Goal: Navigation & Orientation: Understand site structure

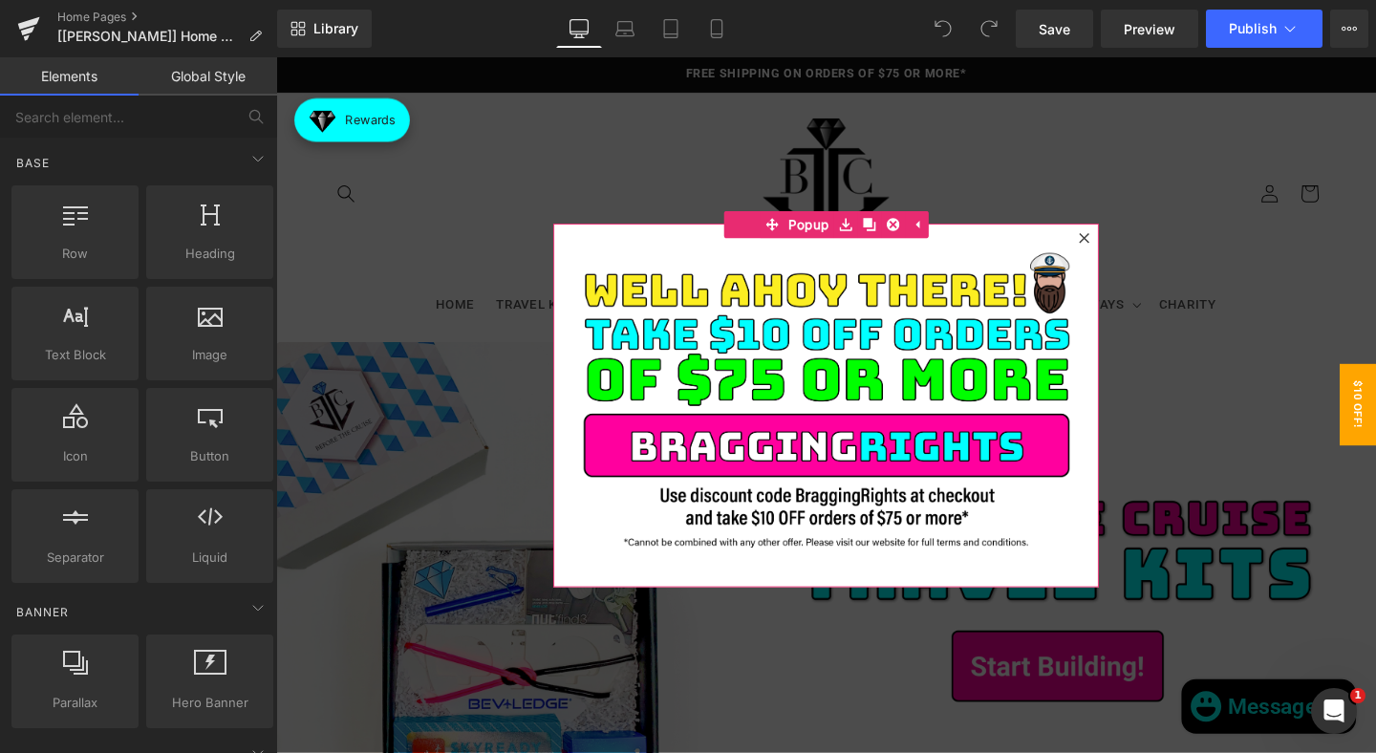
click at [1118, 255] on div at bounding box center [1125, 247] width 23 height 23
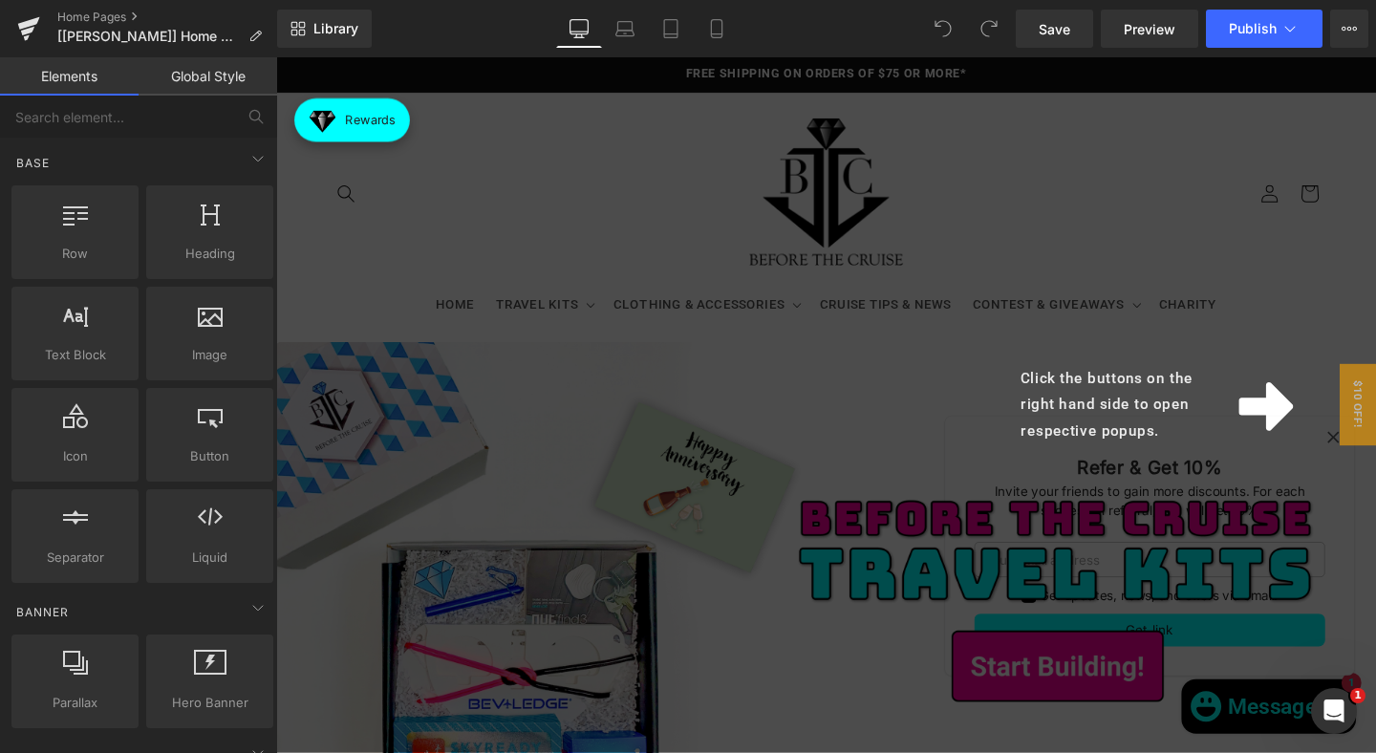
click at [426, 209] on div "Click the buttons on the right hand side to open respective popups." at bounding box center [854, 422] width 1156 height 731
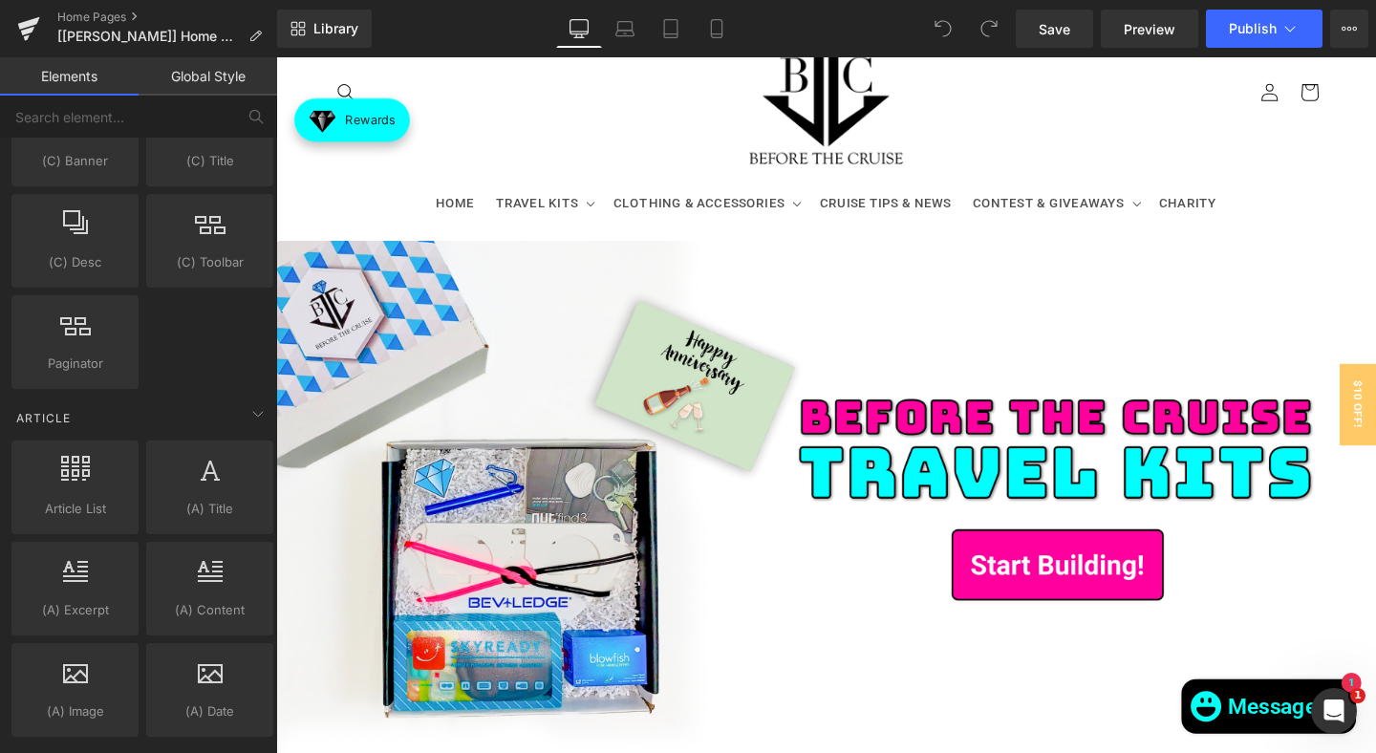
scroll to position [3301, 0]
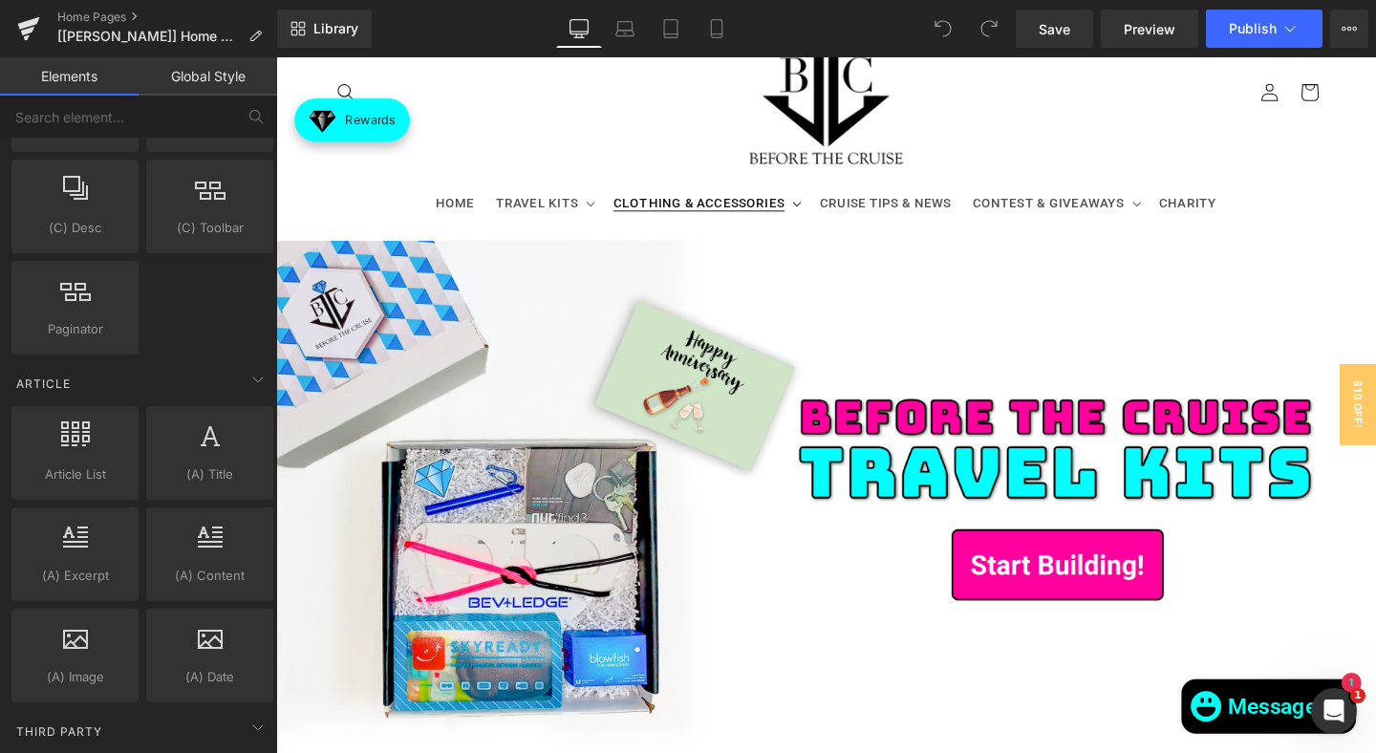
click at [804, 207] on summary "CLOTHING & ACCESSORIES" at bounding box center [727, 211] width 217 height 40
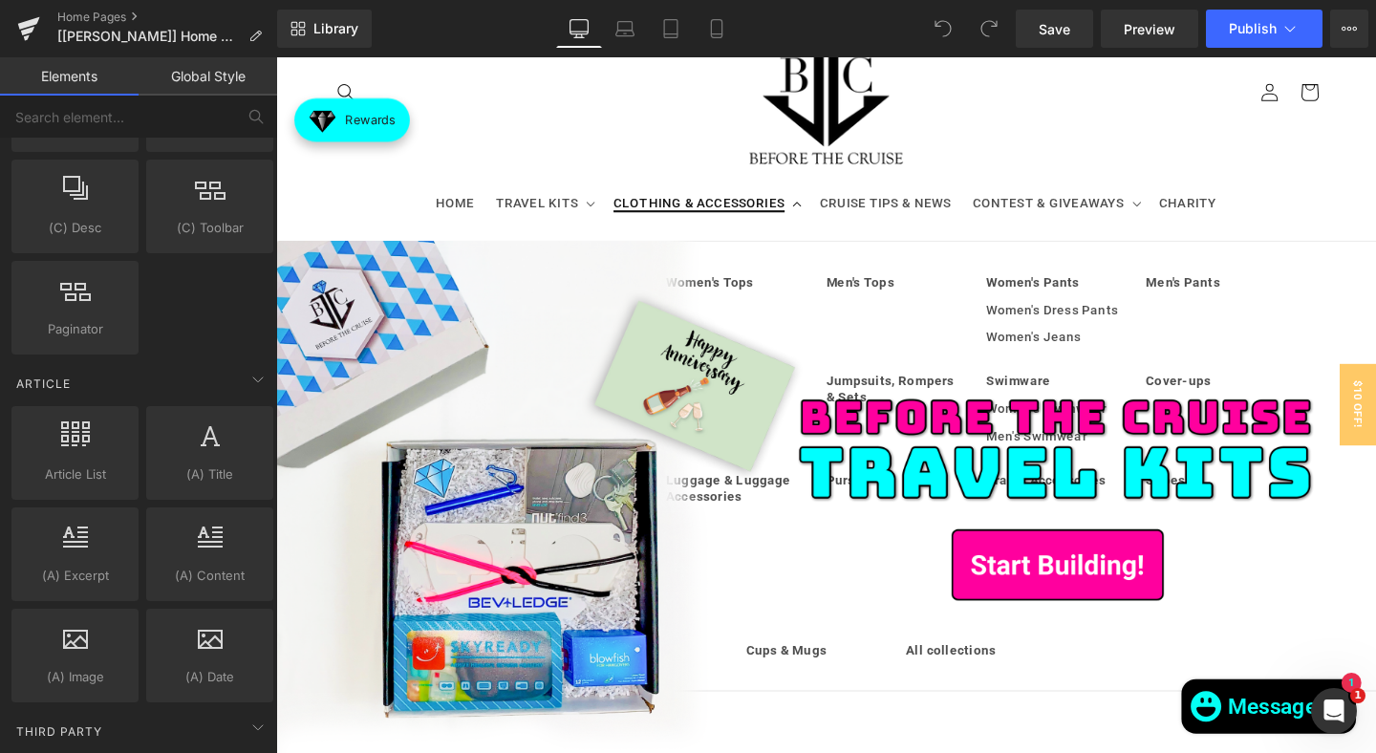
click at [804, 207] on summary "CLOTHING & ACCESSORIES" at bounding box center [727, 211] width 217 height 40
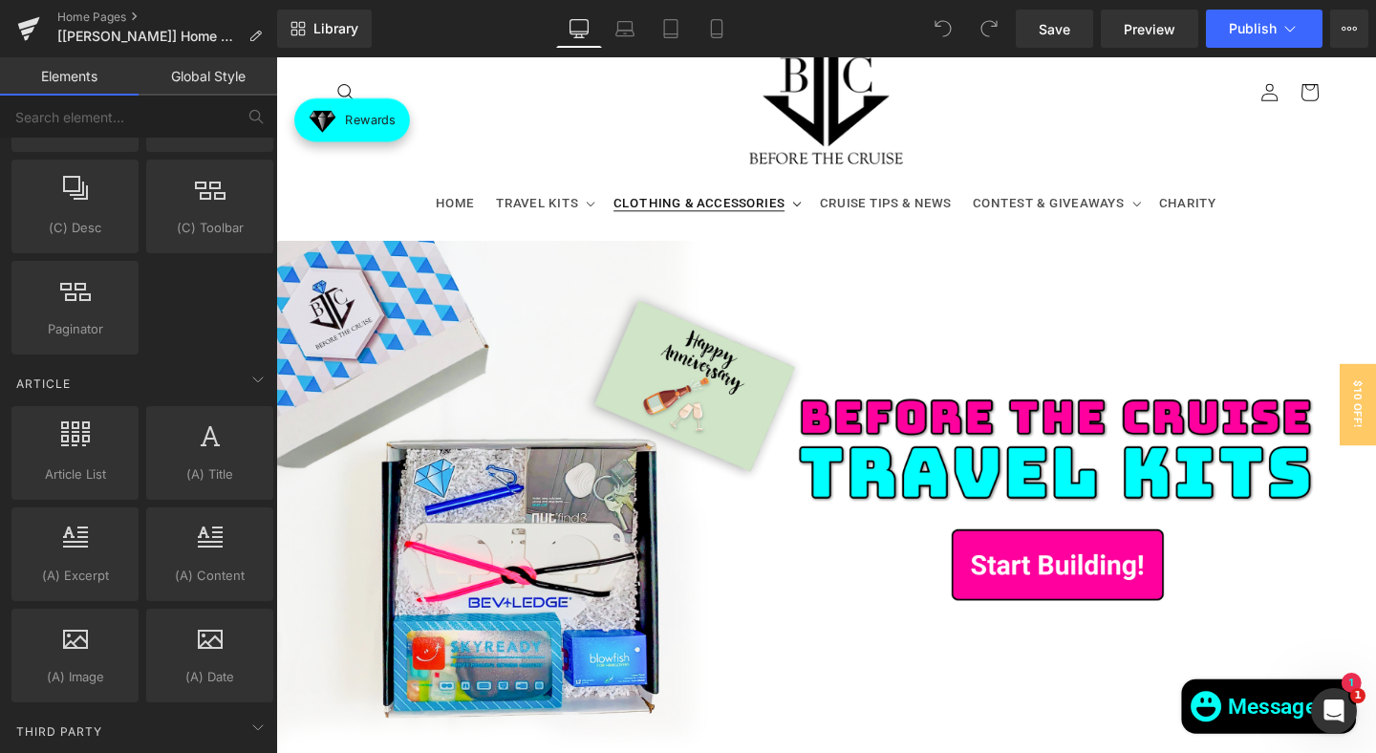
click at [804, 207] on summary "CLOTHING & ACCESSORIES" at bounding box center [727, 211] width 217 height 40
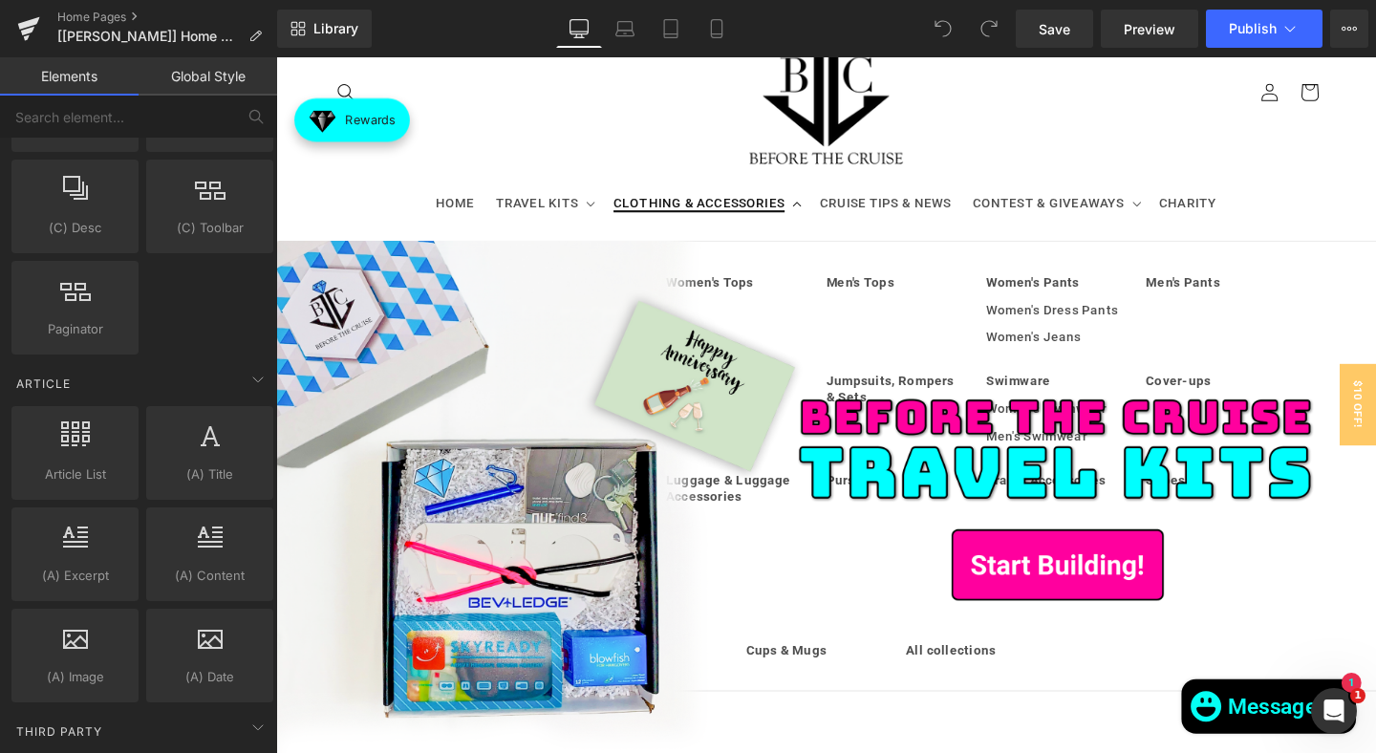
click at [804, 207] on summary "CLOTHING & ACCESSORIES" at bounding box center [727, 211] width 217 height 40
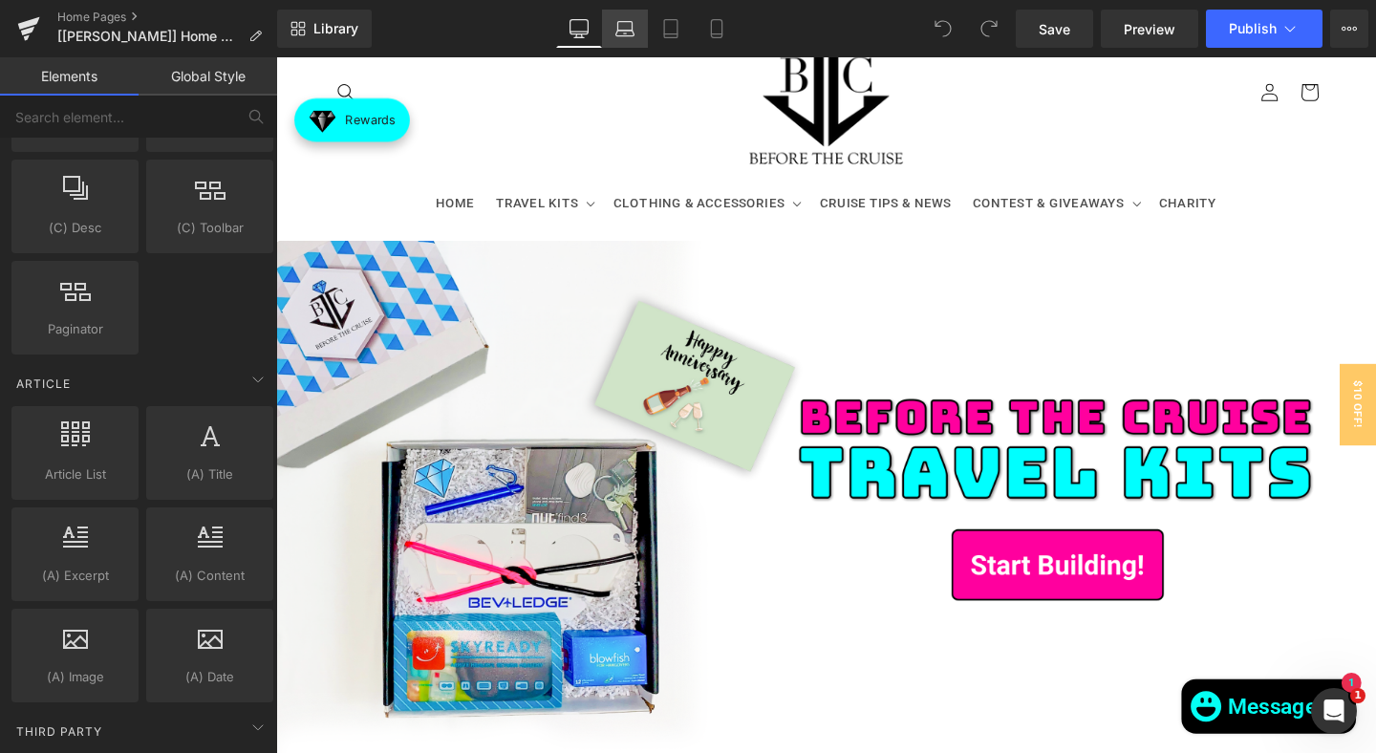
click at [624, 38] on link "Laptop" at bounding box center [625, 29] width 46 height 38
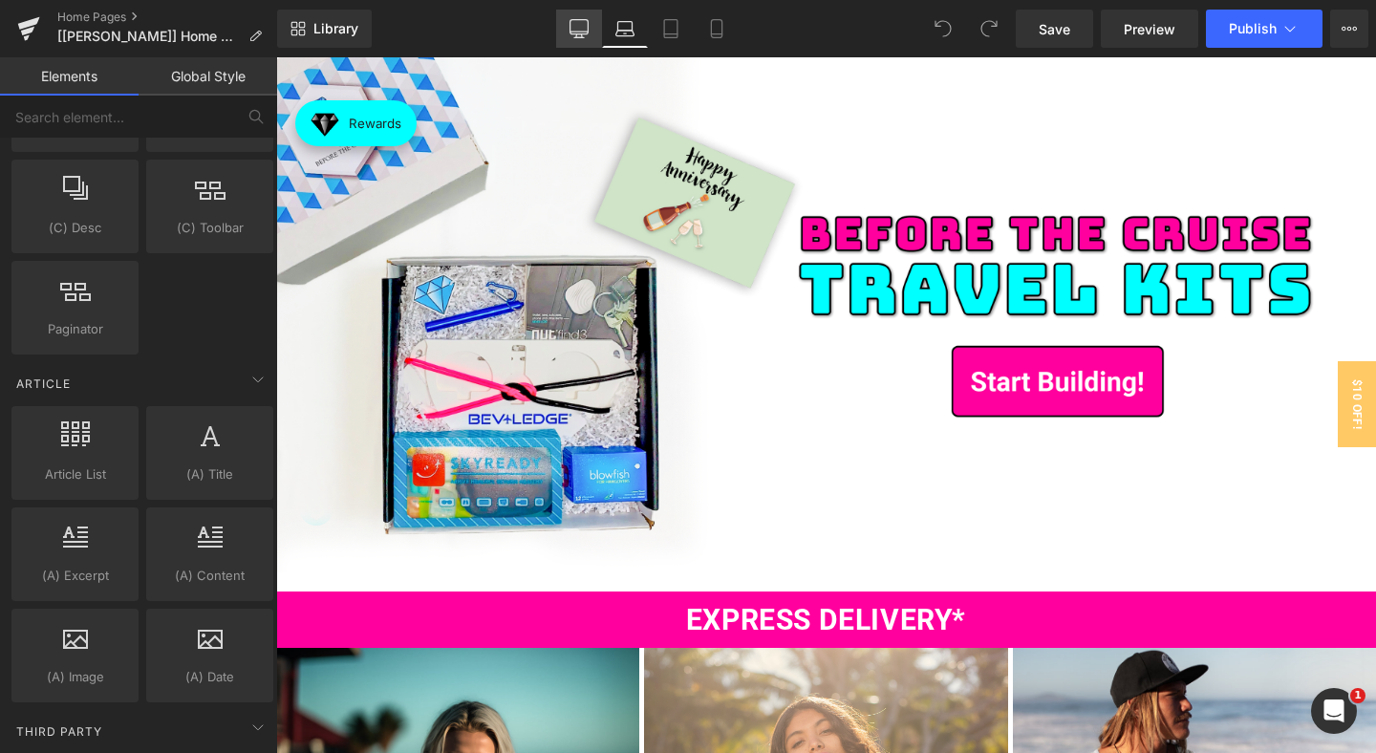
click at [597, 32] on link "Desktop" at bounding box center [579, 29] width 46 height 38
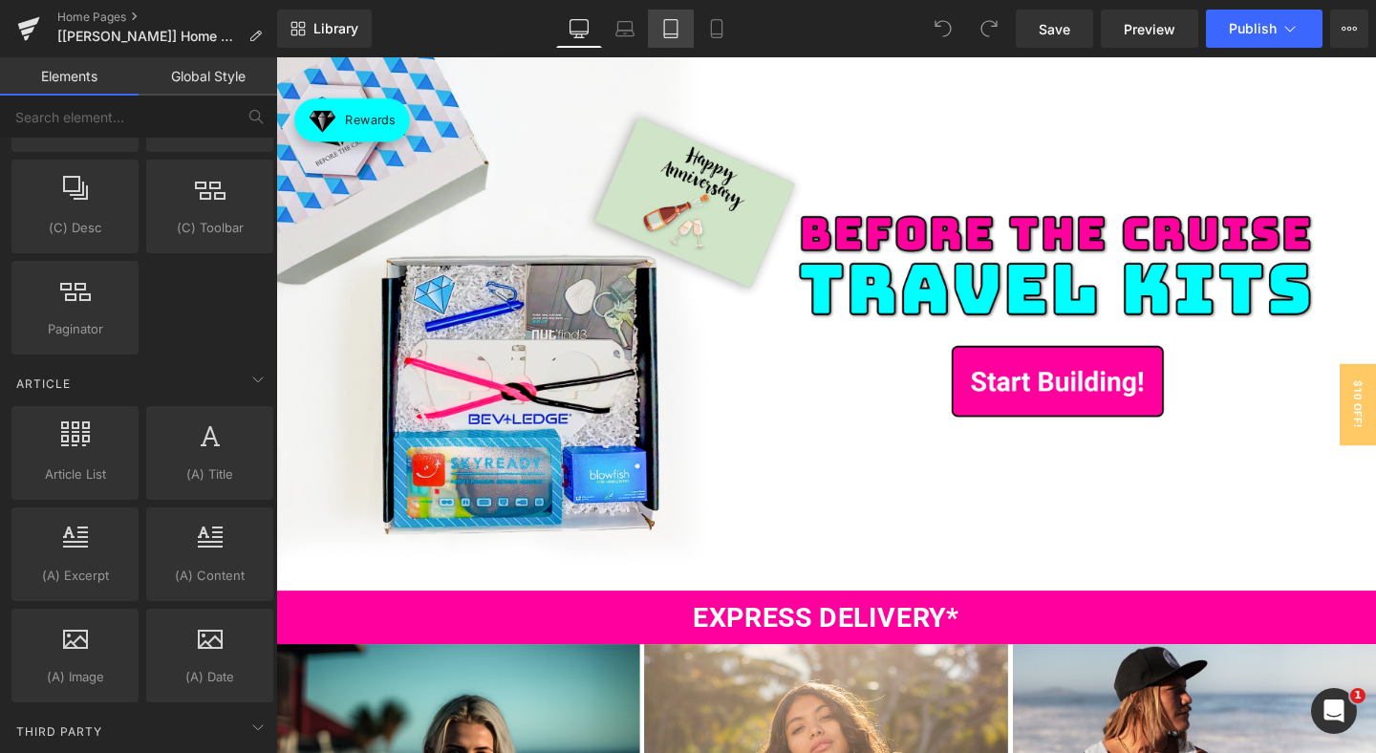
click at [665, 32] on icon at bounding box center [670, 29] width 13 height 18
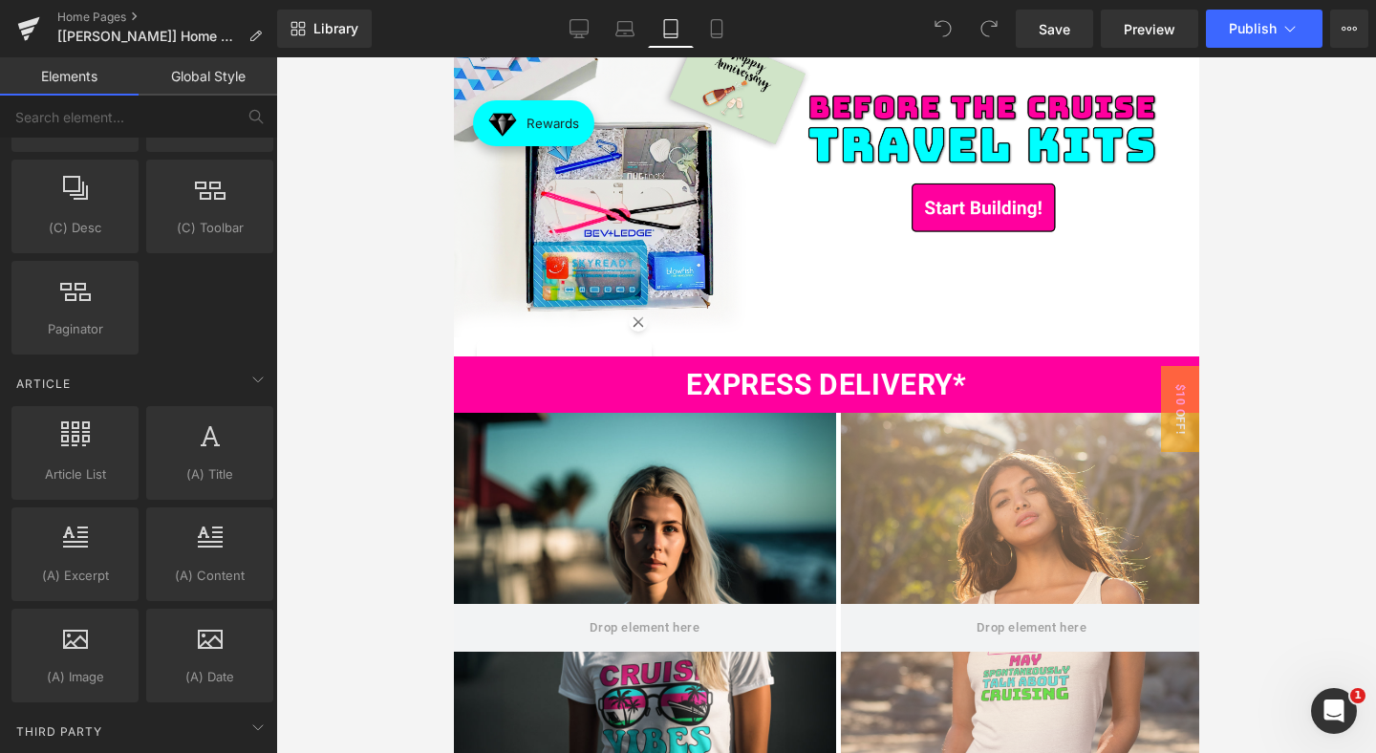
scroll to position [229, 0]
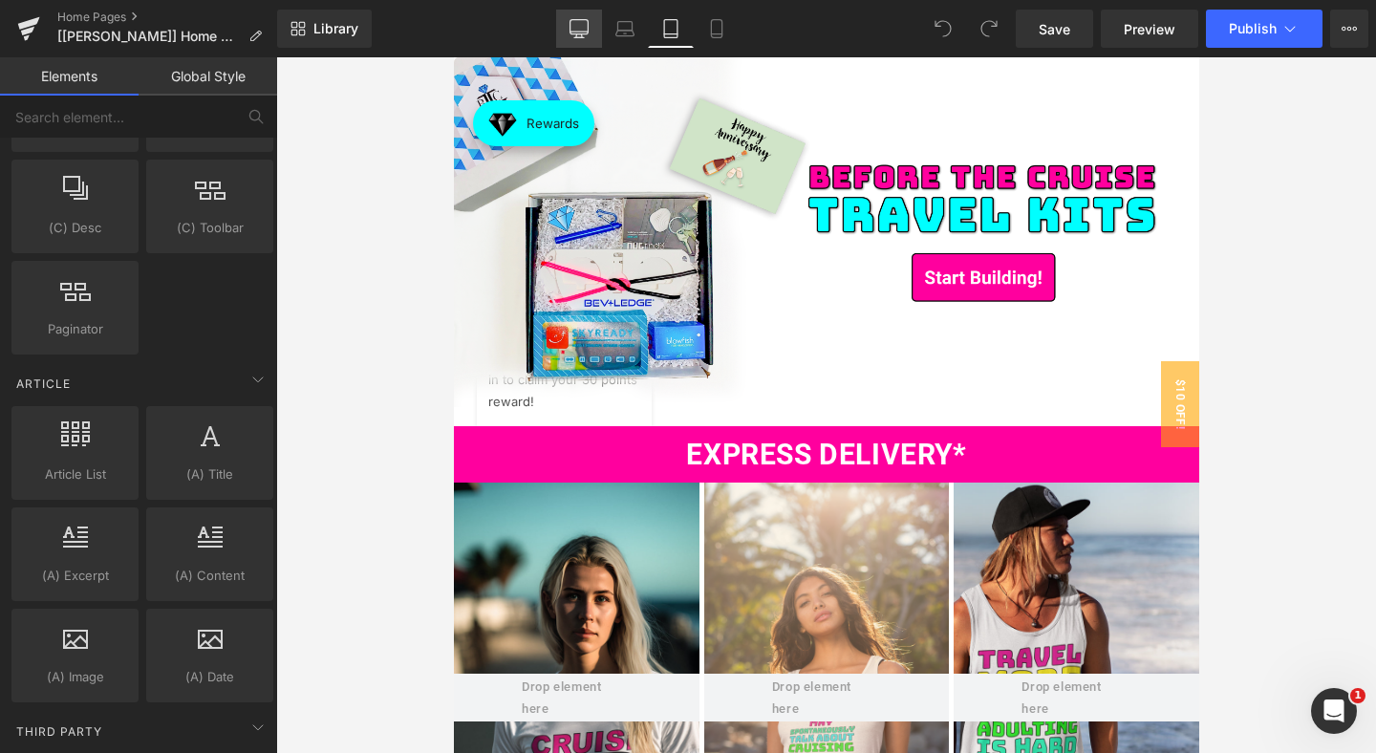
click at [578, 35] on icon at bounding box center [578, 28] width 19 height 19
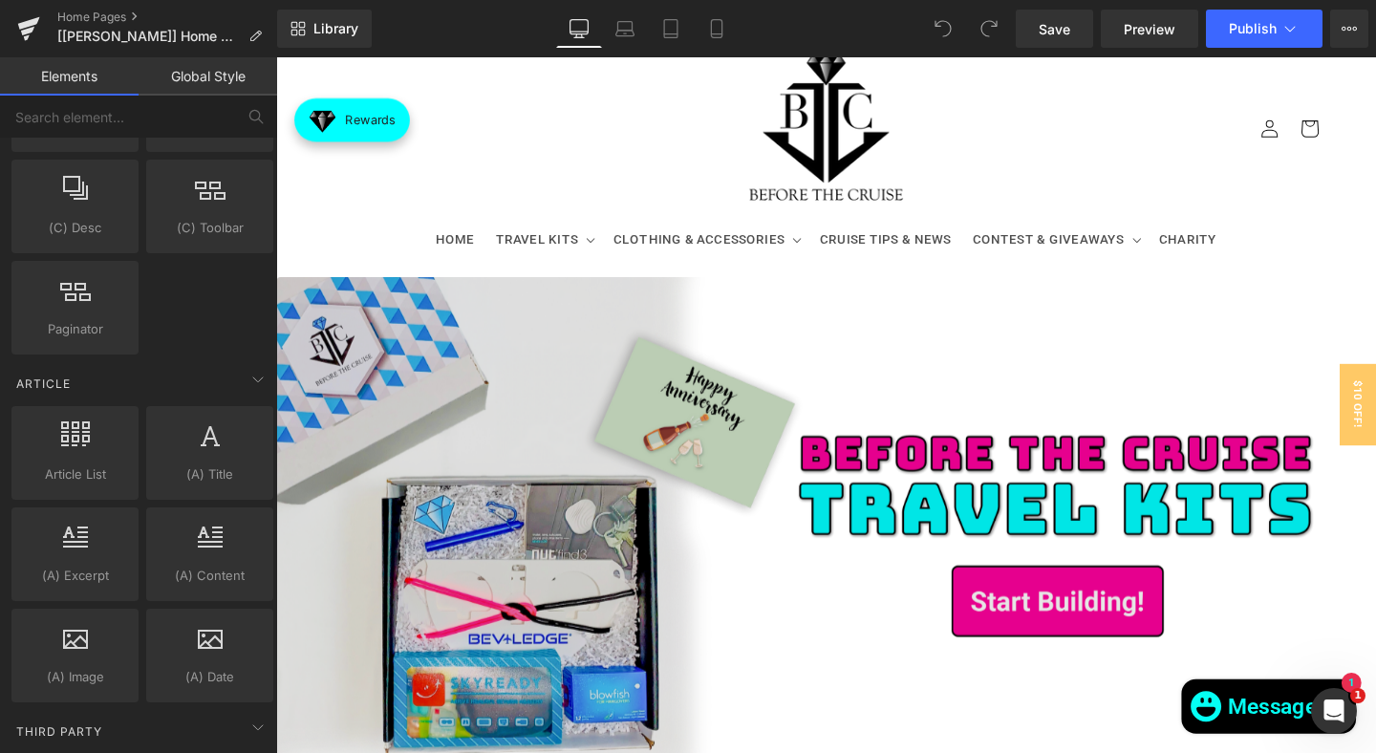
scroll to position [0, 0]
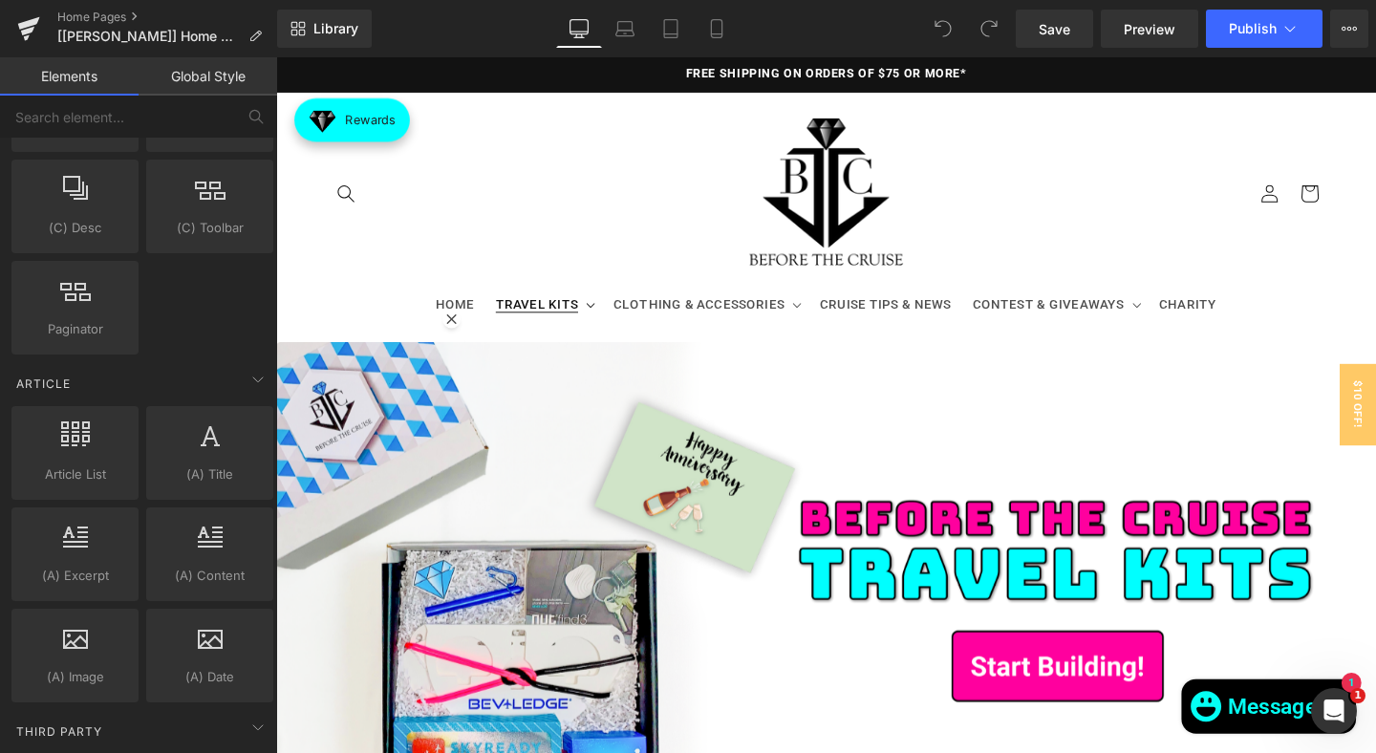
click at [590, 310] on summary "TRAVEL KITS" at bounding box center [558, 317] width 124 height 40
click at [602, 316] on icon at bounding box center [607, 318] width 10 height 6
click at [623, 38] on link "Laptop" at bounding box center [625, 29] width 46 height 38
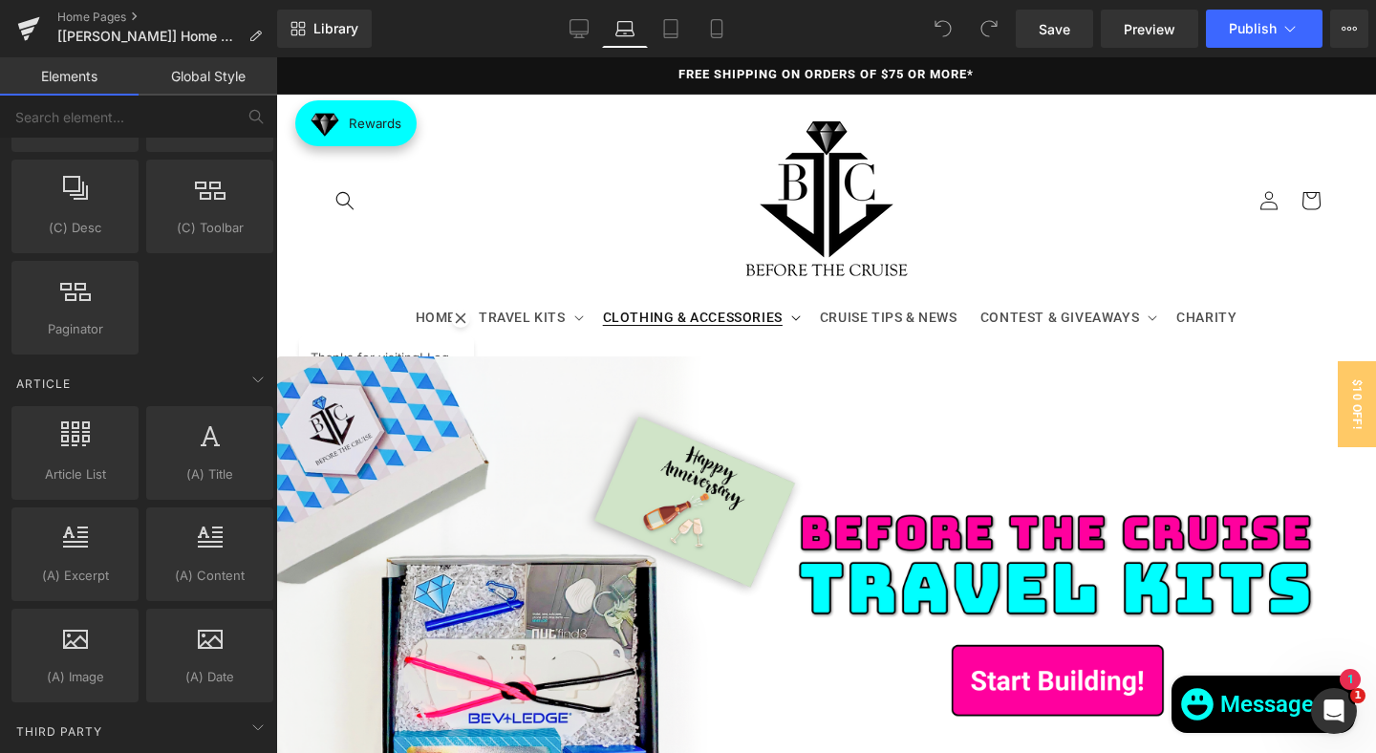
click at [760, 323] on span "CLOTHING & ACCESSORIES" at bounding box center [693, 317] width 180 height 17
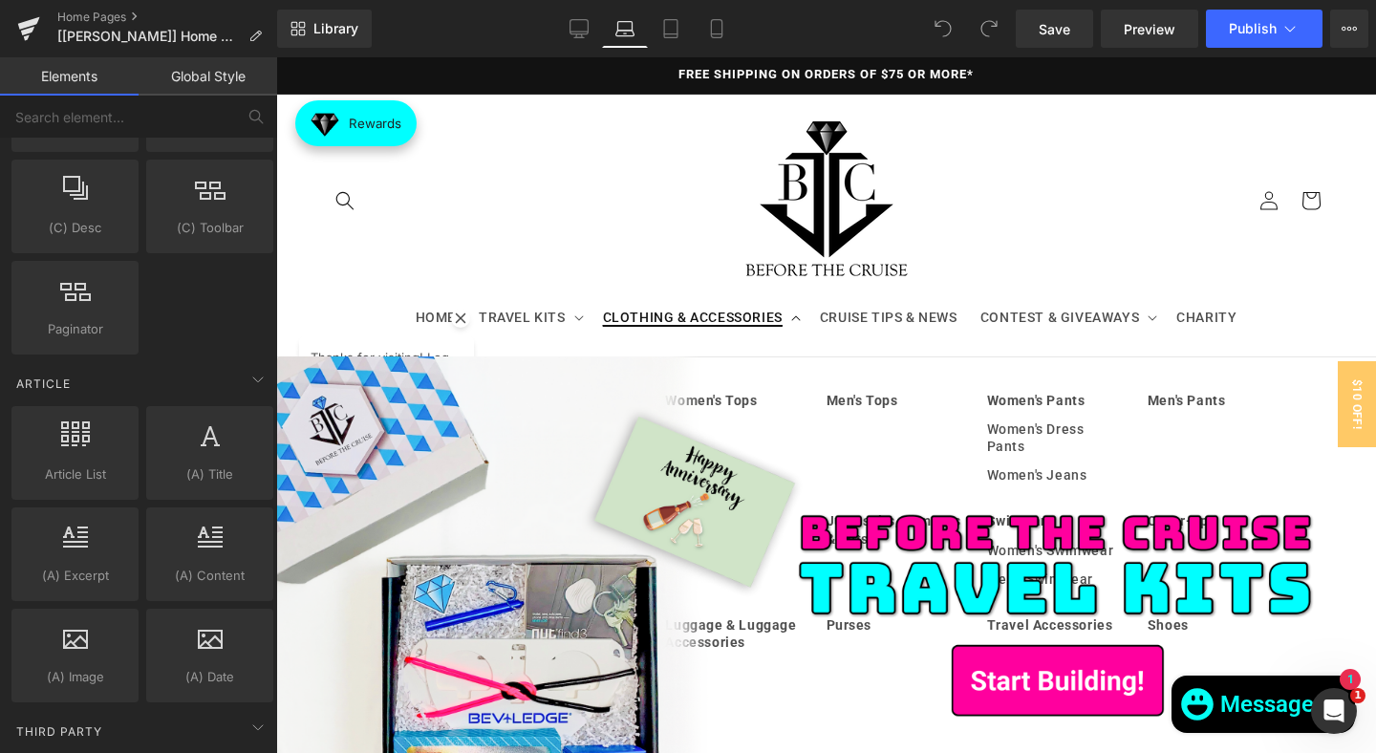
click at [760, 323] on span "CLOTHING & ACCESSORIES" at bounding box center [693, 317] width 180 height 17
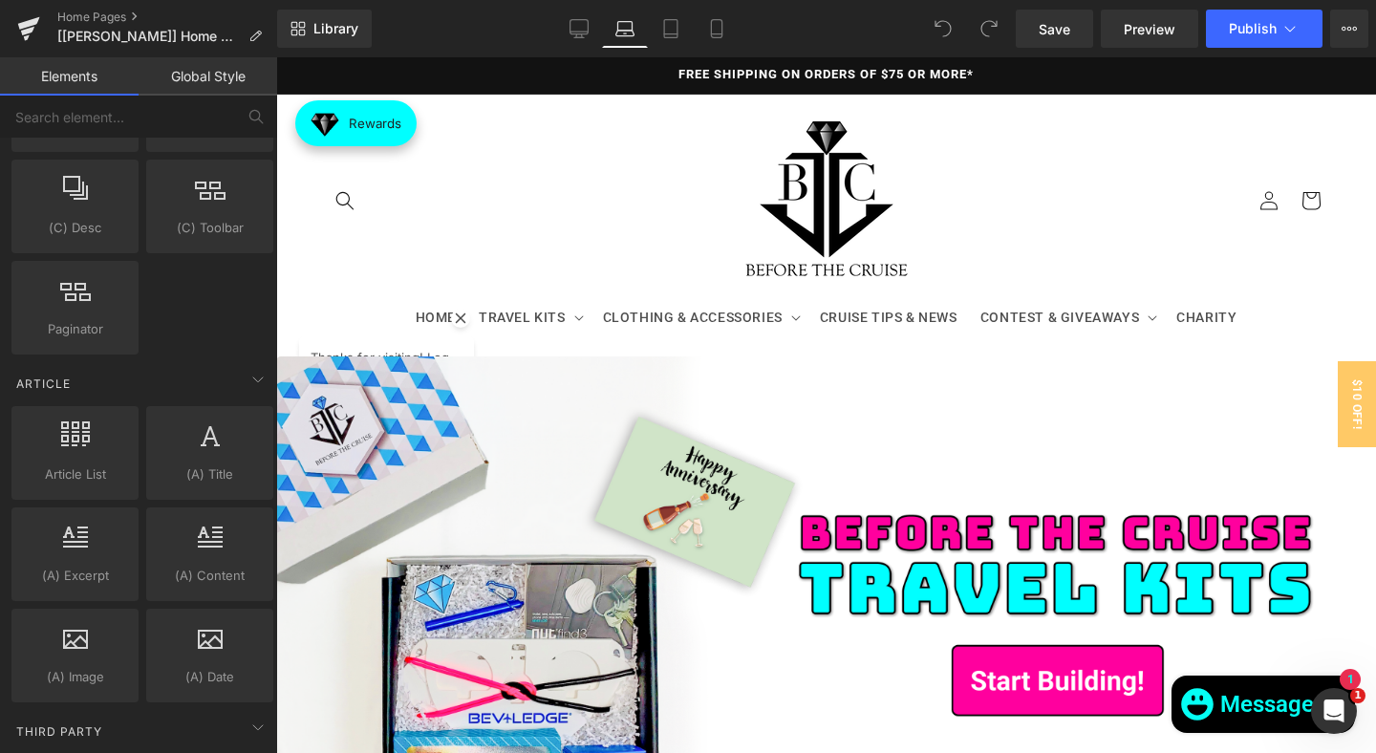
click at [205, 68] on link "Global Style" at bounding box center [208, 76] width 139 height 38
